Goal: Book appointment/travel/reservation

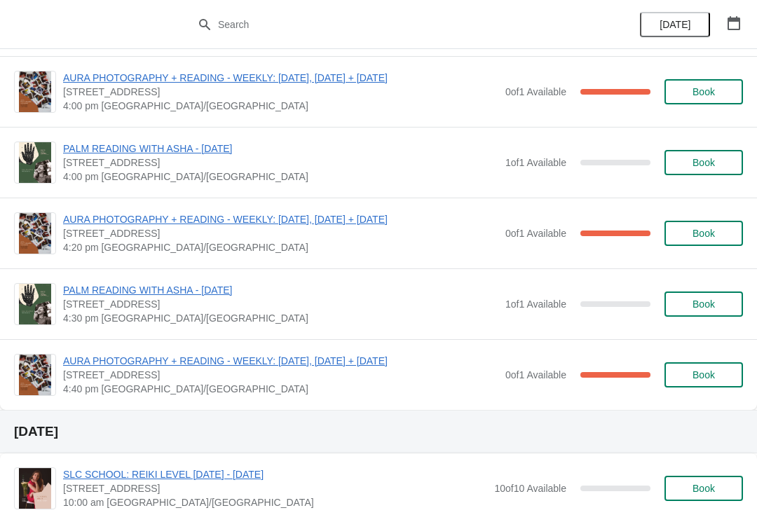
scroll to position [781, 0]
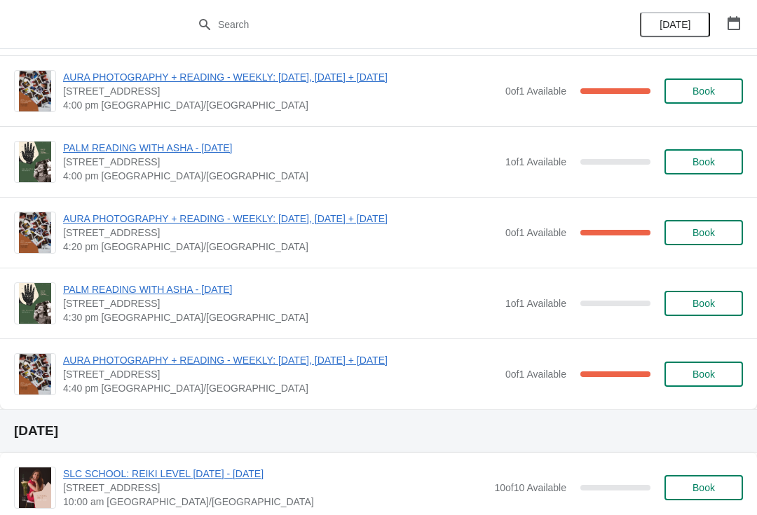
click at [152, 151] on span "PALM READING WITH ASHA - [DATE]" at bounding box center [280, 148] width 435 height 14
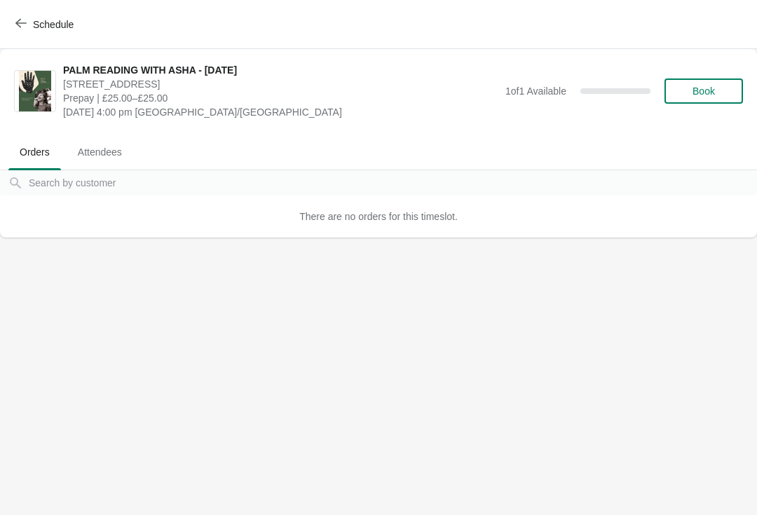
click at [695, 92] on span "Book" at bounding box center [703, 90] width 22 height 11
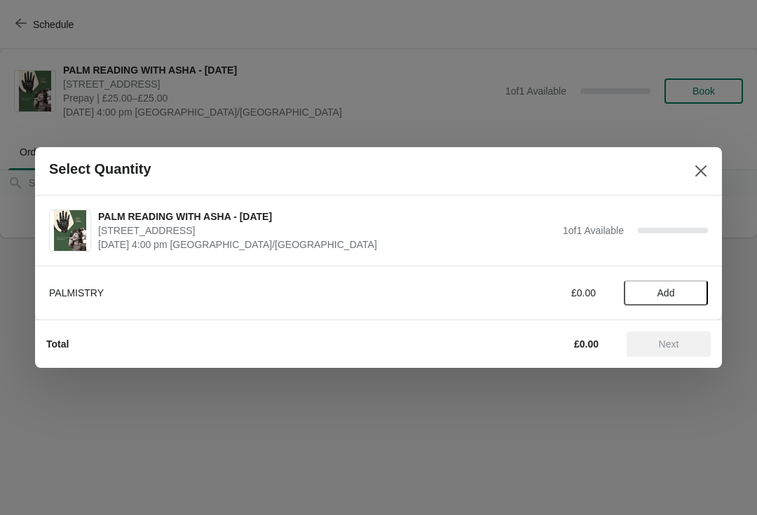
click at [663, 297] on span "Add" at bounding box center [666, 292] width 18 height 11
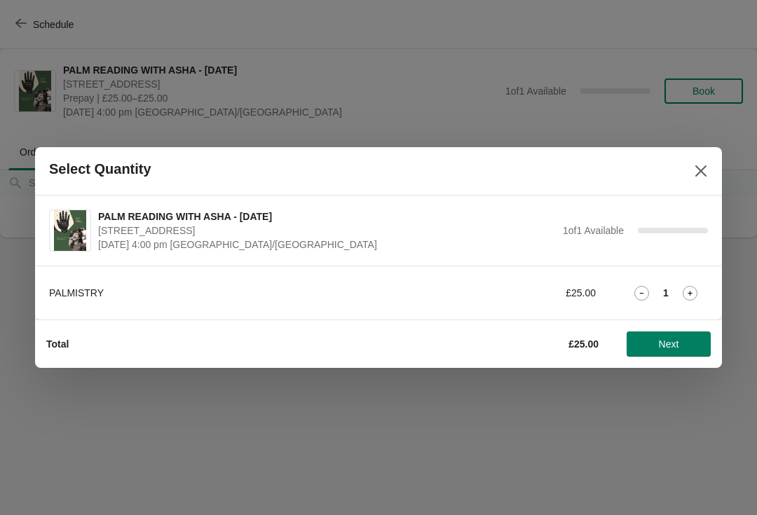
click at [659, 339] on span "Next" at bounding box center [669, 343] width 20 height 11
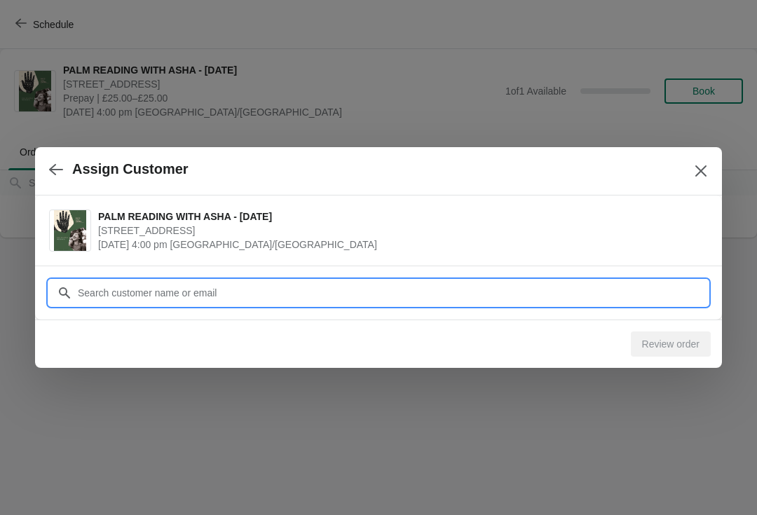
click at [294, 238] on div "Assign Customer PALM READING WITH ASHA - [DATE][STREET_ADDRESS] [DATE] 4:00 pm …" at bounding box center [378, 238] width 757 height 0
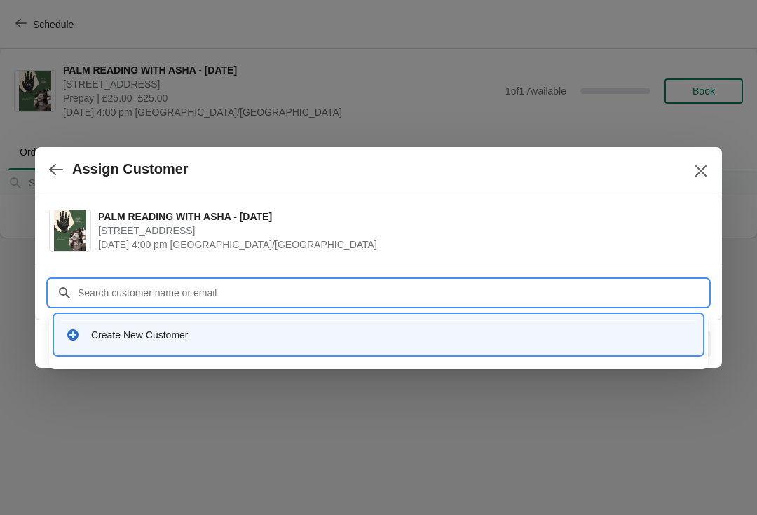
click at [80, 331] on div "Create New Customer" at bounding box center [378, 335] width 625 height 14
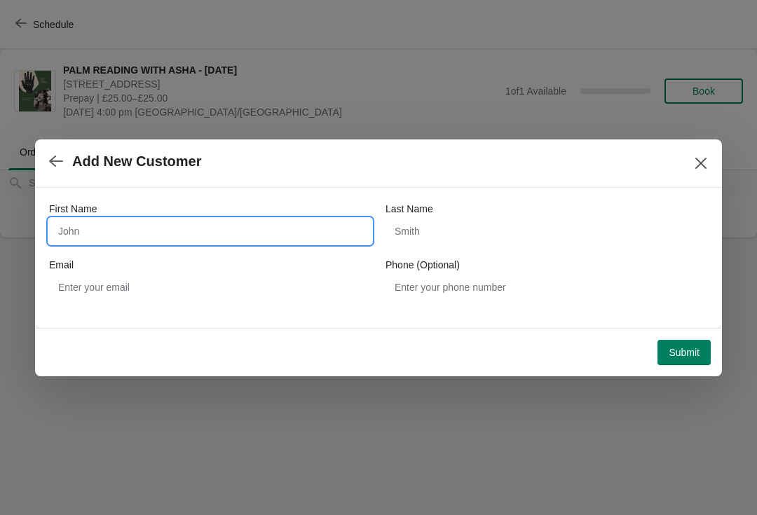
click at [187, 225] on input "First Name" at bounding box center [210, 231] width 322 height 25
type input "[PERSON_NAME]"
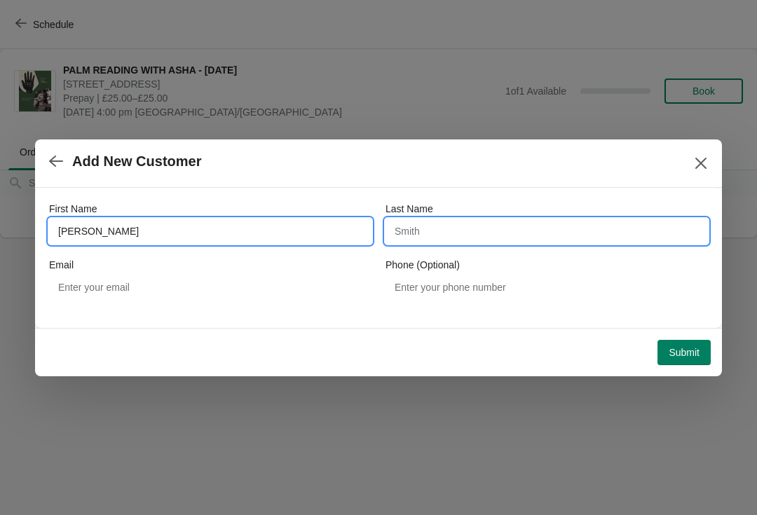
click at [444, 236] on input "Last Name" at bounding box center [546, 231] width 322 height 25
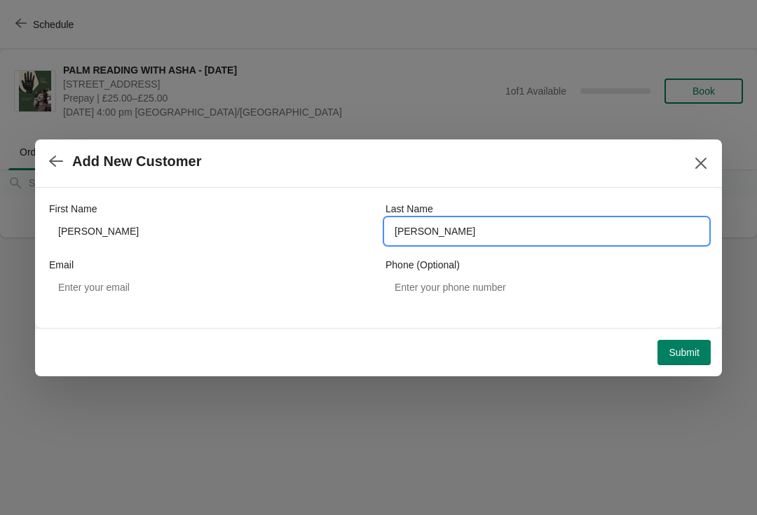
type input "[PERSON_NAME]"
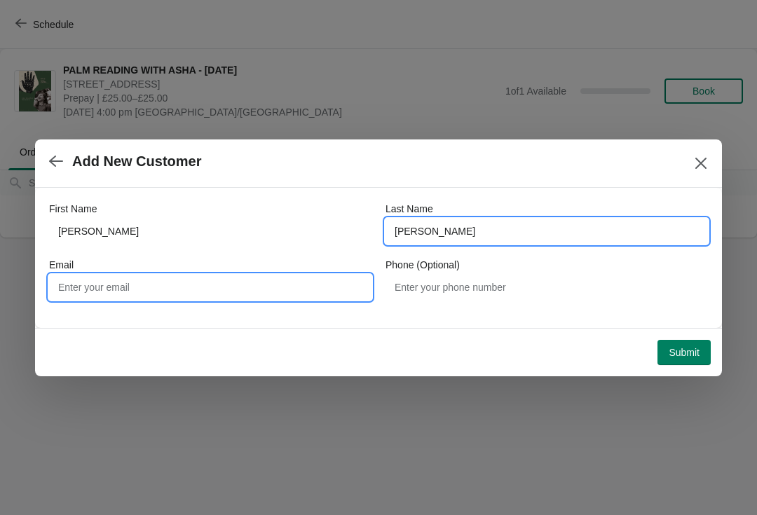
click at [144, 289] on input "Email" at bounding box center [210, 287] width 322 height 25
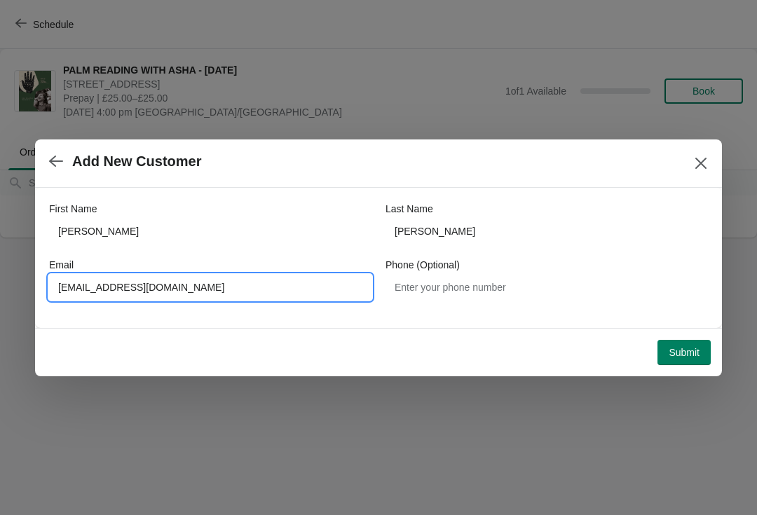
type input "[EMAIL_ADDRESS][DOMAIN_NAME]"
